Goal: Register for event/course

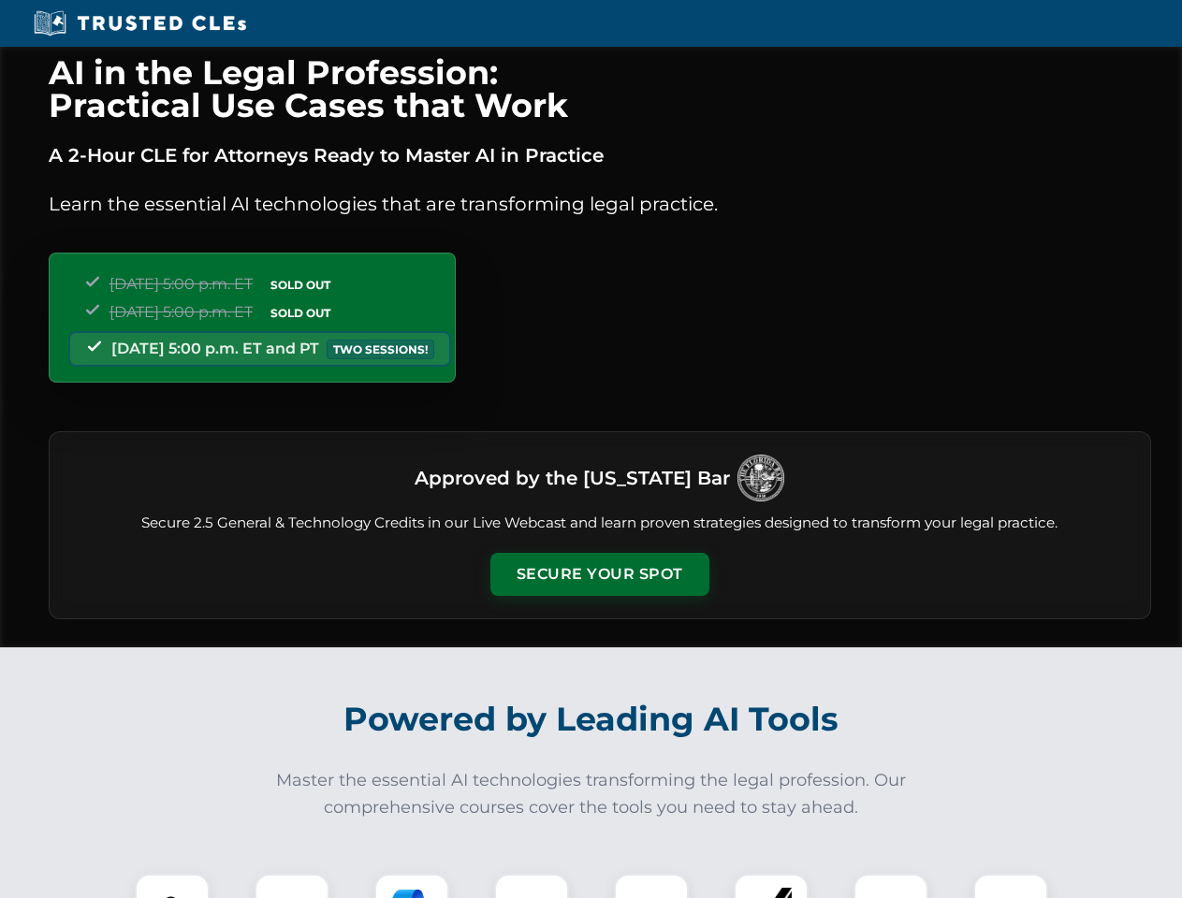
click at [599, 575] on button "Secure Your Spot" at bounding box center [599, 574] width 219 height 43
click at [172, 886] on img at bounding box center [172, 911] width 54 height 54
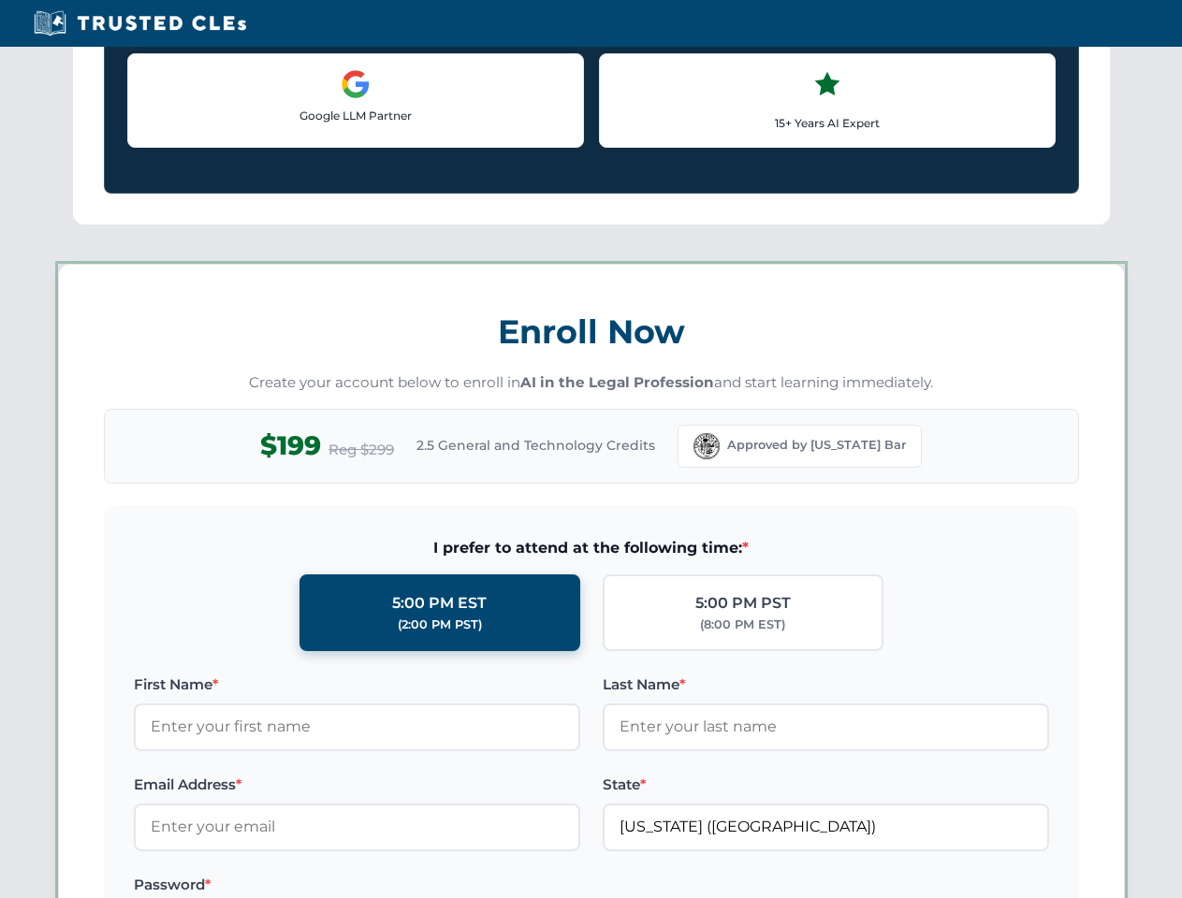
click at [412, 886] on label "Password *" at bounding box center [357, 885] width 446 height 22
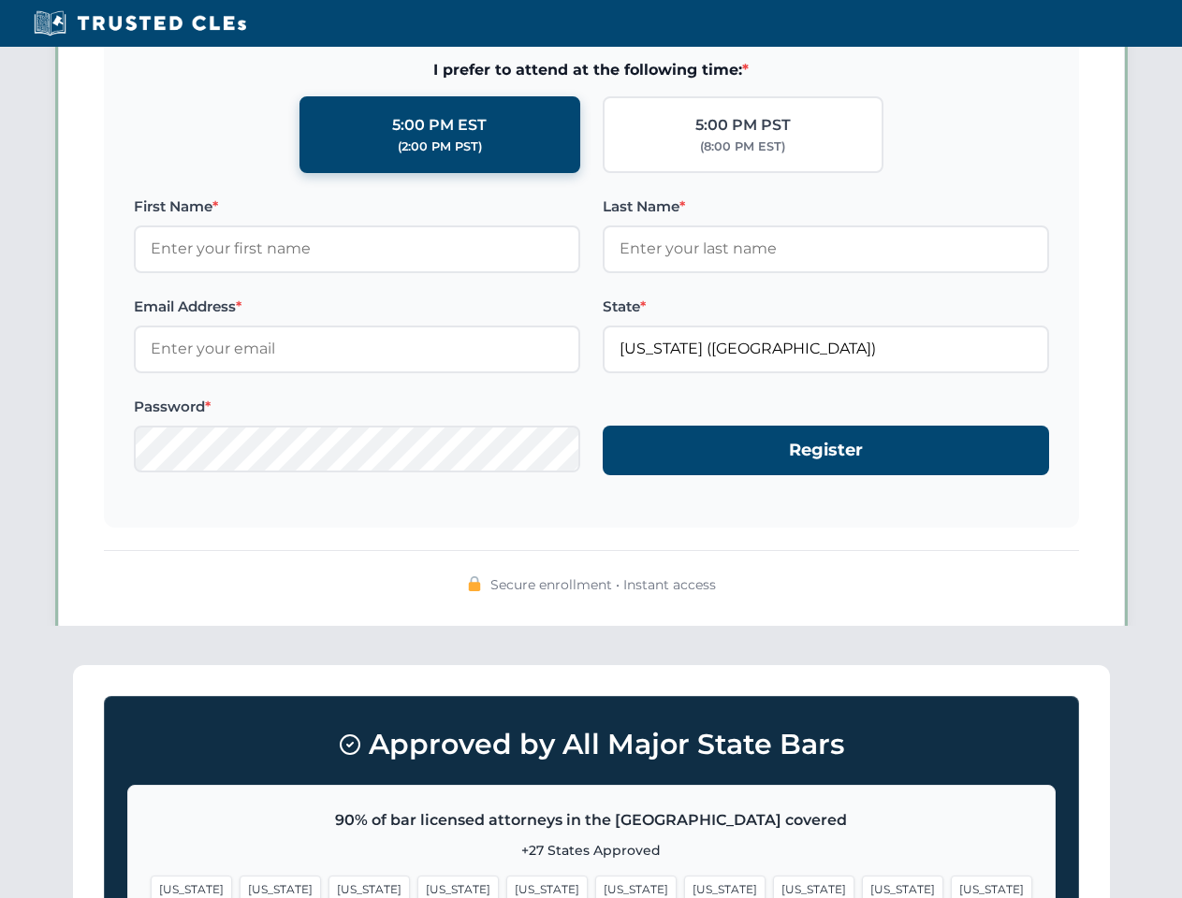
click at [862, 886] on span "[US_STATE]" at bounding box center [902, 889] width 81 height 27
